Goal: Information Seeking & Learning: Find specific fact

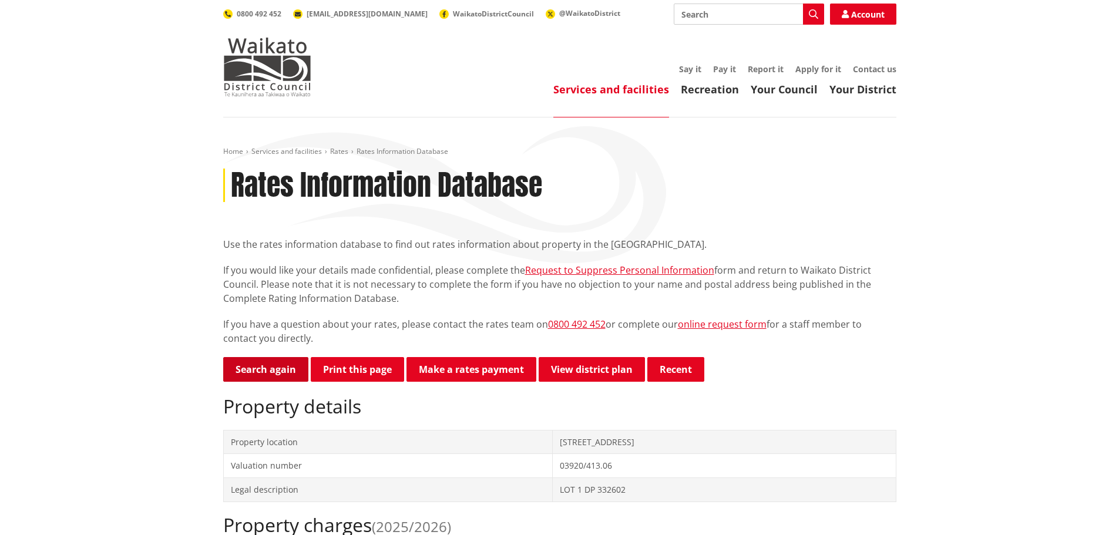
click at [250, 378] on link "Search again" at bounding box center [265, 369] width 85 height 25
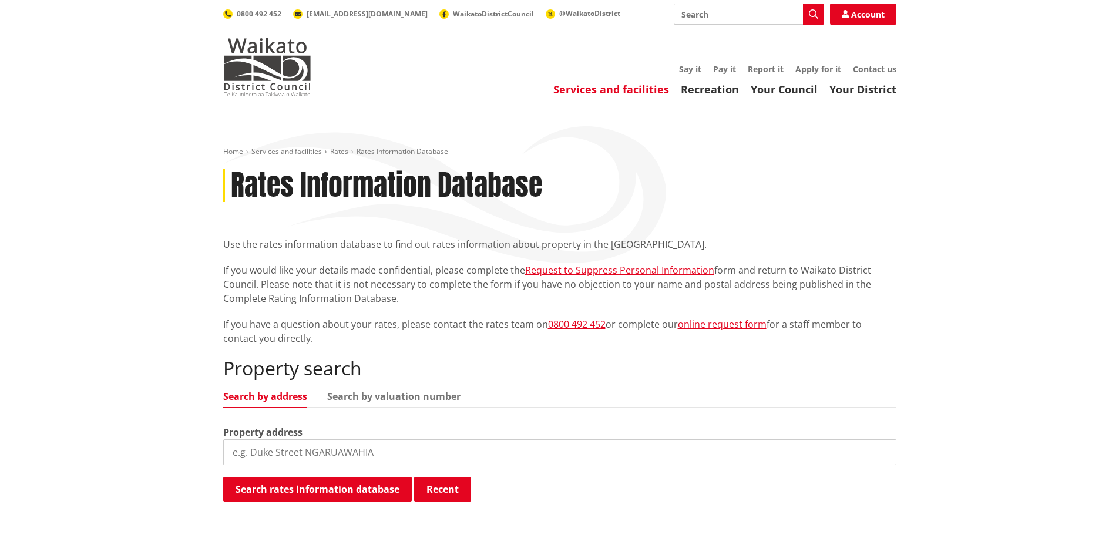
click at [351, 449] on input "search" at bounding box center [559, 452] width 673 height 26
type input "[STREET_ADDRESS]"
click at [346, 496] on button "Search rates information database" at bounding box center [317, 489] width 189 height 25
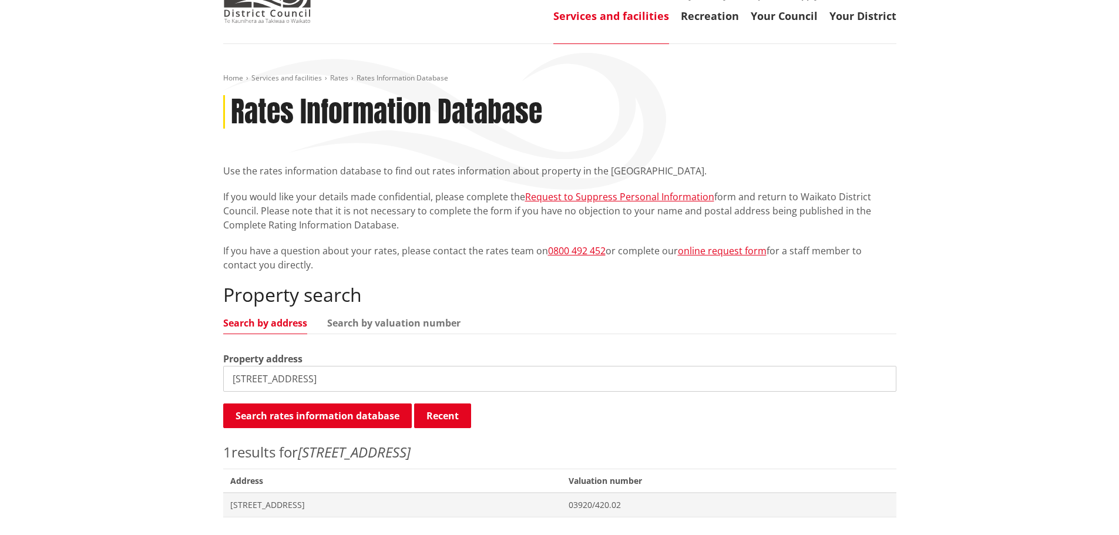
scroll to position [235, 0]
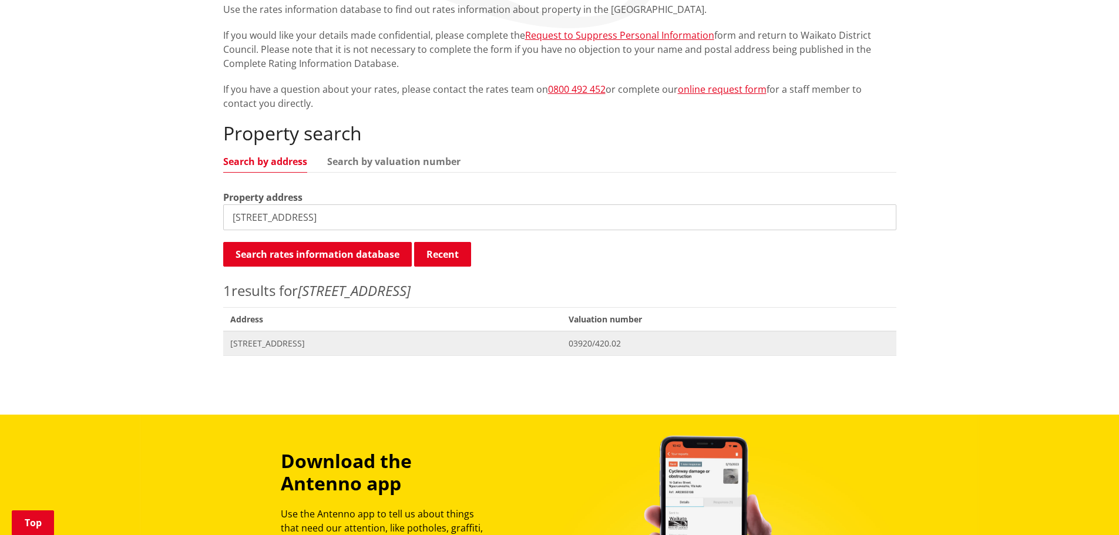
click at [269, 342] on span "[STREET_ADDRESS]" at bounding box center [392, 344] width 325 height 12
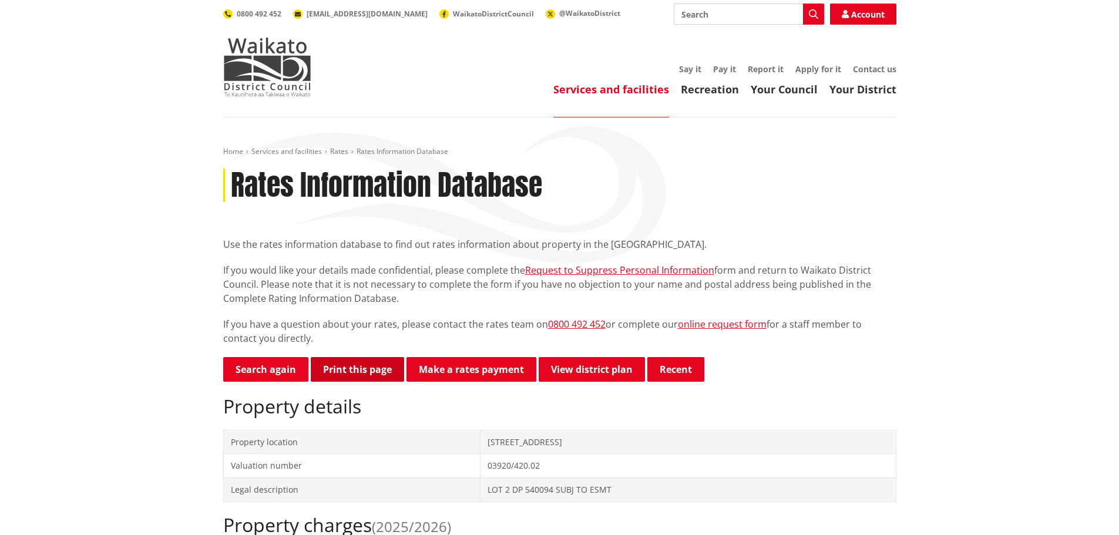
click at [335, 374] on button "Print this page" at bounding box center [357, 369] width 93 height 25
click at [274, 53] on img at bounding box center [267, 67] width 88 height 59
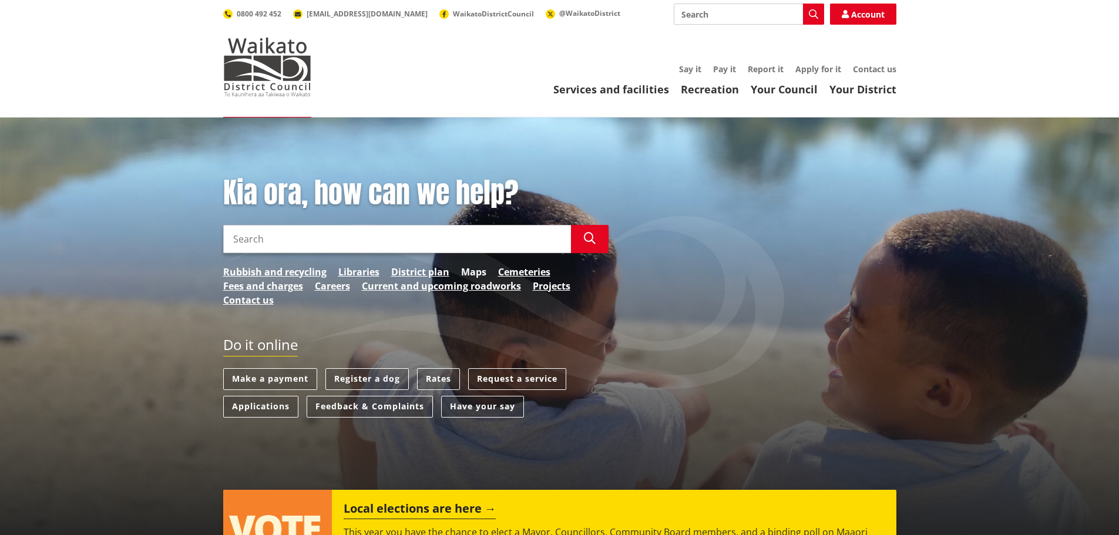
click at [471, 266] on link "Maps" at bounding box center [473, 272] width 25 height 14
